Goal: Find specific page/section: Find specific page/section

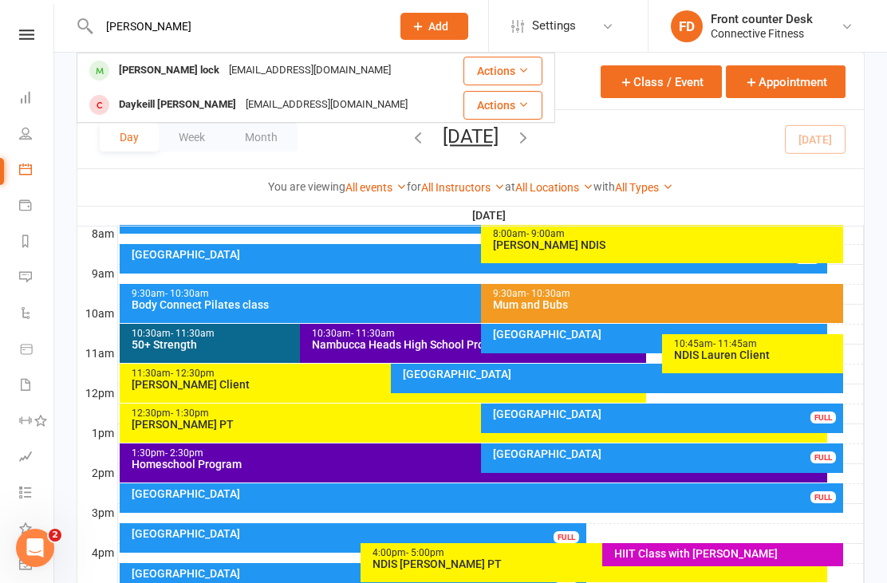
type input "[PERSON_NAME]"
click at [326, 70] on div "[PERSON_NAME] lock [EMAIL_ADDRESS][DOMAIN_NAME]" at bounding box center [265, 70] width 375 height 33
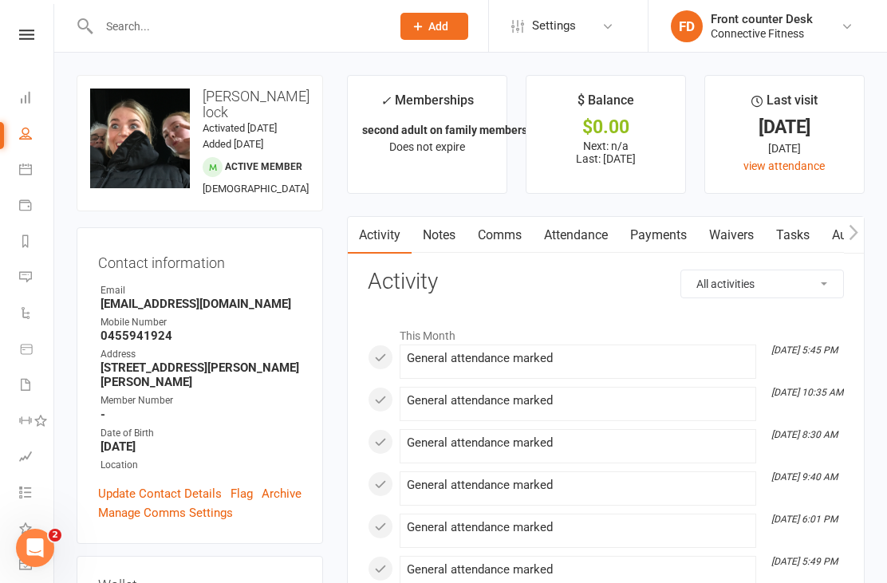
click at [126, 30] on input "text" at bounding box center [236, 26] width 285 height 22
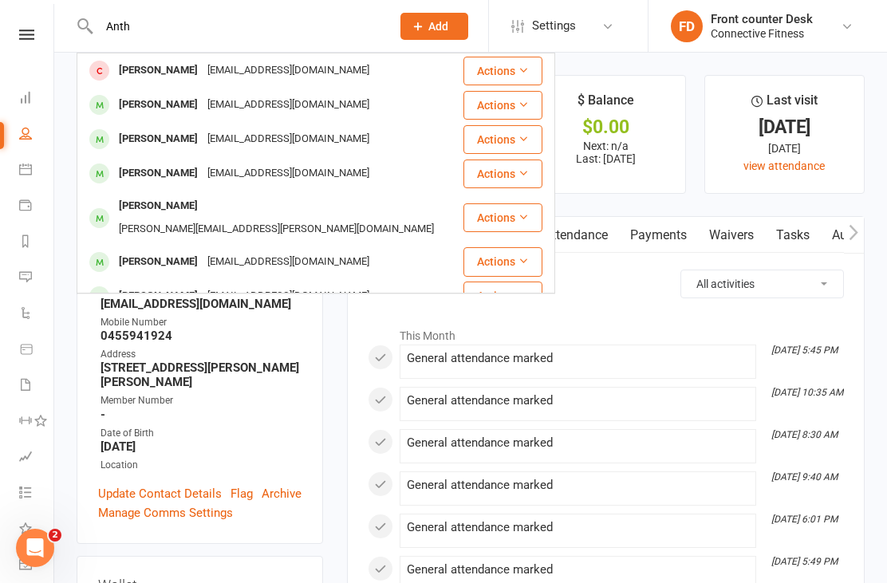
type input "Anth"
click at [330, 144] on div "[PERSON_NAME] [EMAIL_ADDRESS][DOMAIN_NAME]" at bounding box center [270, 139] width 384 height 33
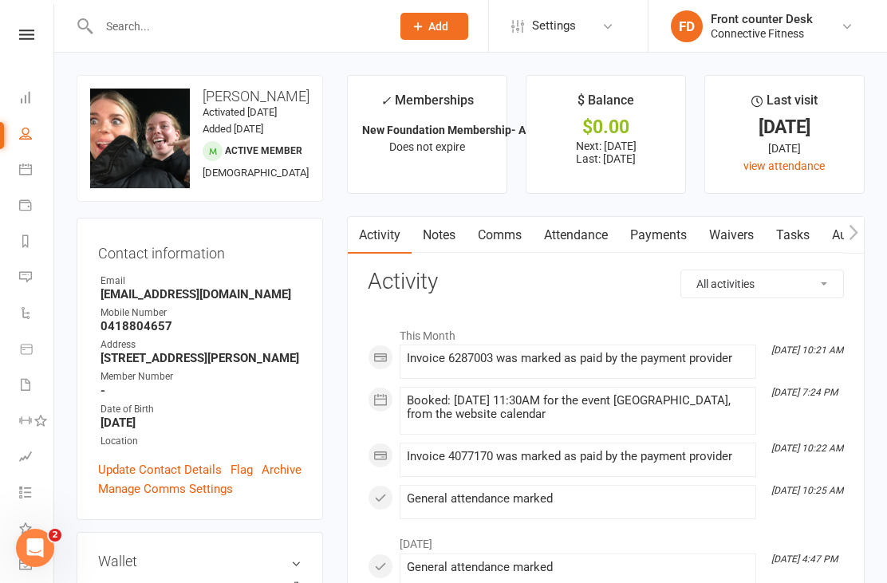
click at [123, 37] on input "text" at bounding box center [236, 26] width 285 height 22
click at [22, 110] on link "Dashboard" at bounding box center [37, 99] width 36 height 36
